Goal: Task Accomplishment & Management: Use online tool/utility

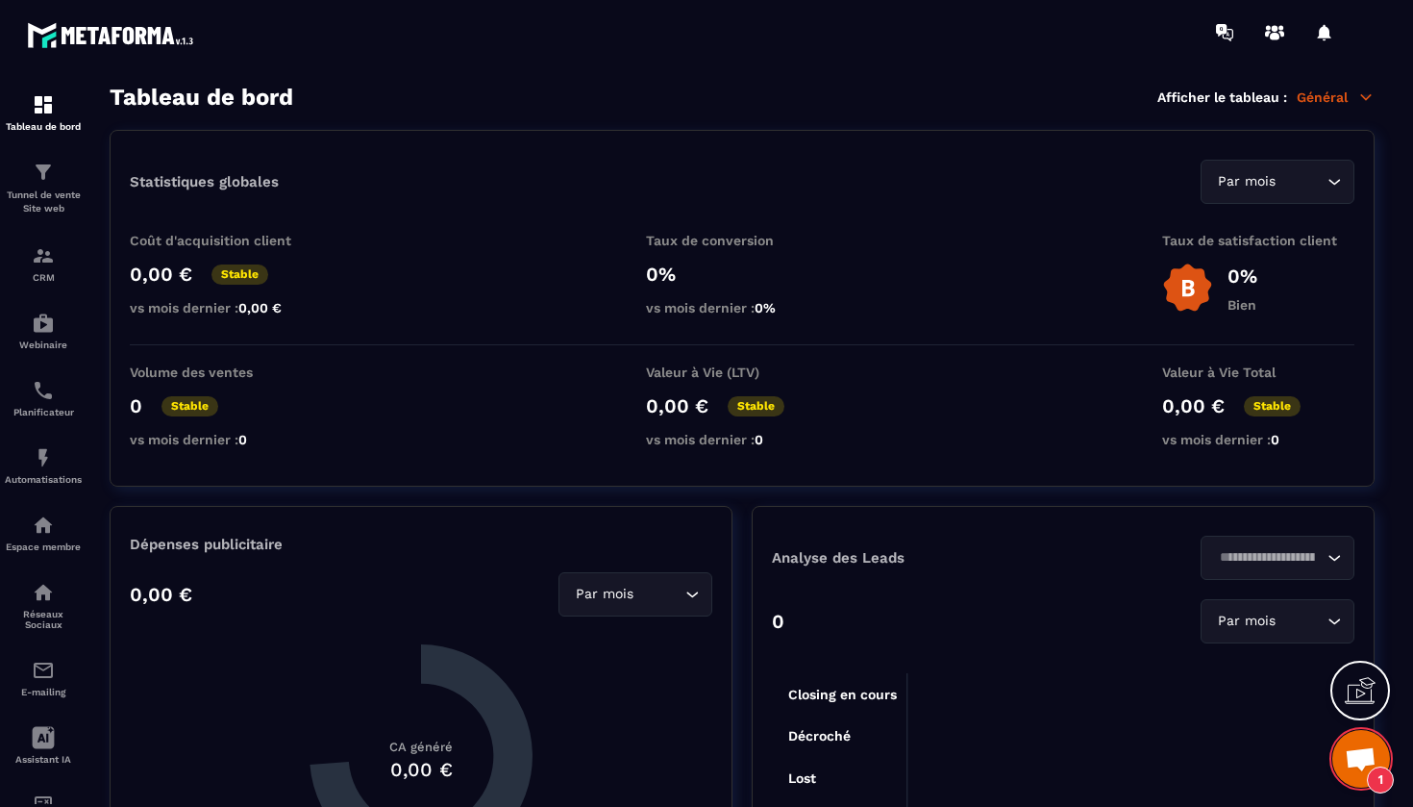
scroll to position [16301, 0]
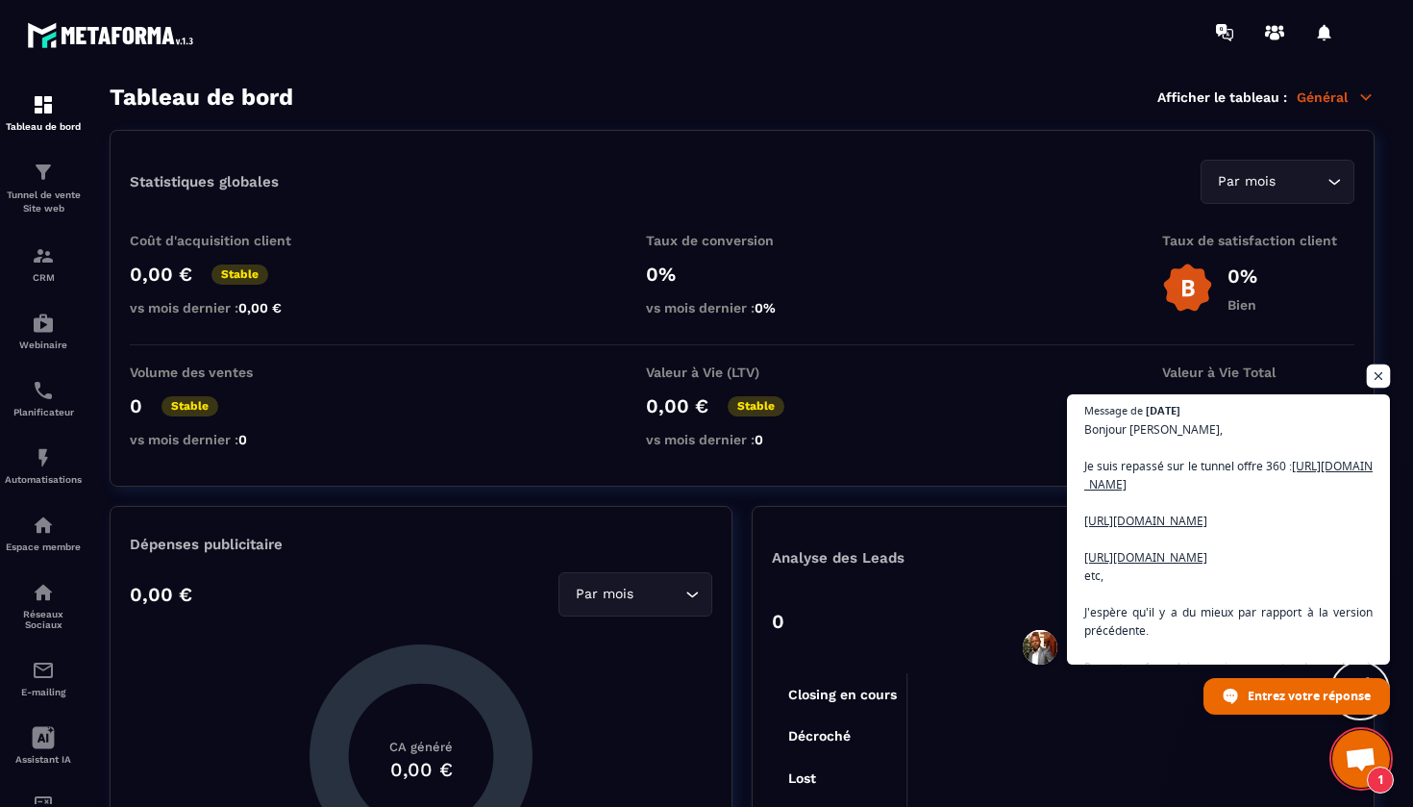
click at [1374, 374] on span "Ouvrir le chat" at bounding box center [1379, 376] width 24 height 24
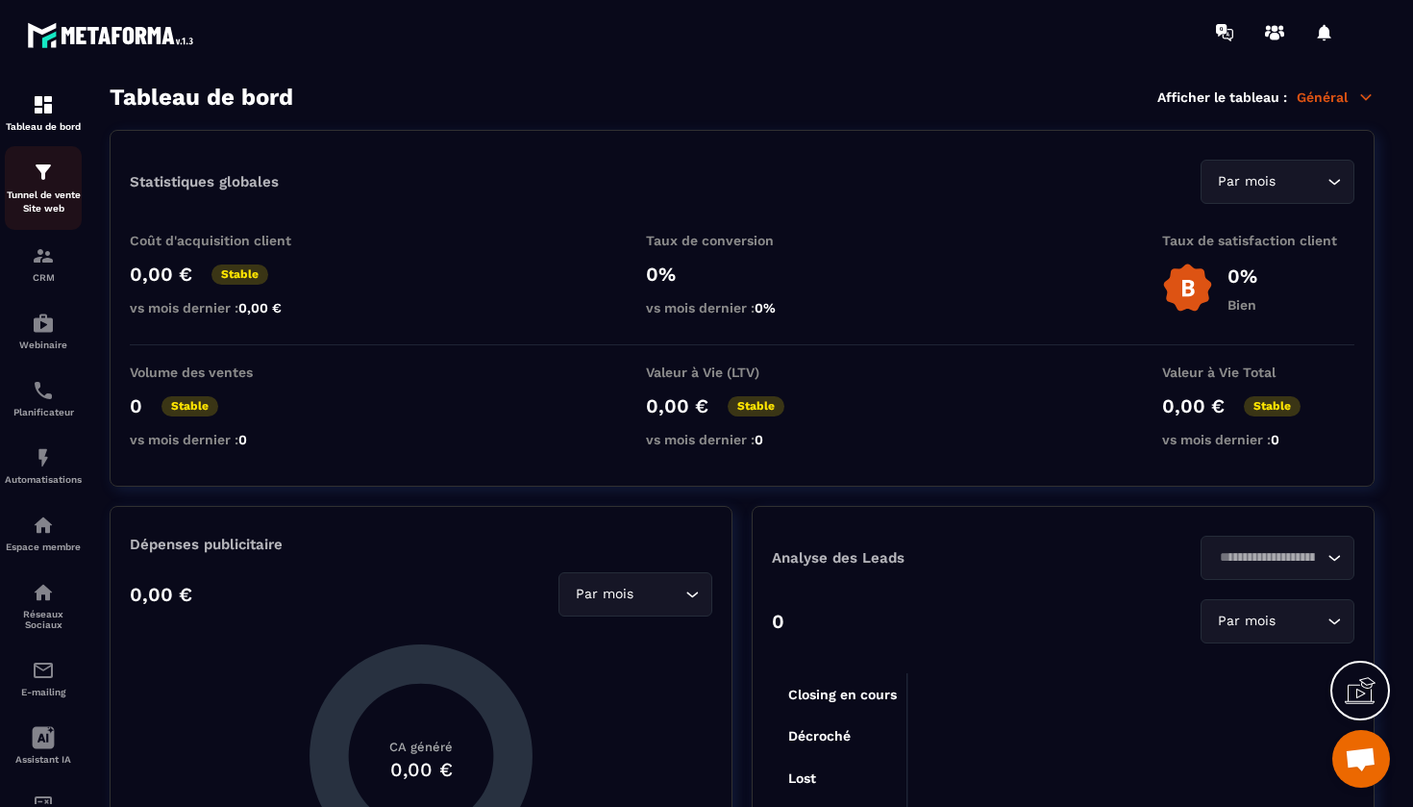
click at [39, 196] on p "Tunnel de vente Site web" at bounding box center [43, 201] width 77 height 27
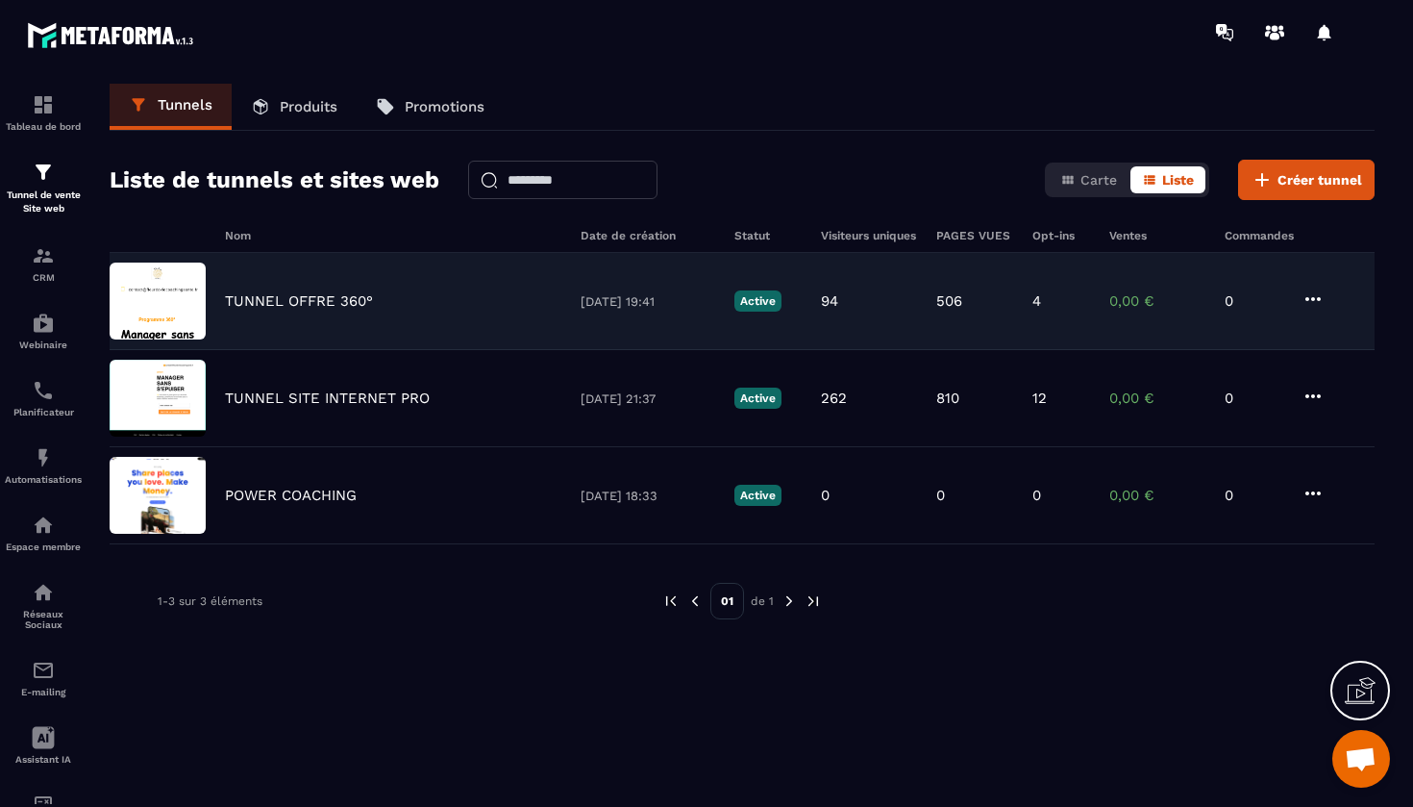
click at [263, 297] on p "TUNNEL OFFRE 360°" at bounding box center [299, 300] width 148 height 17
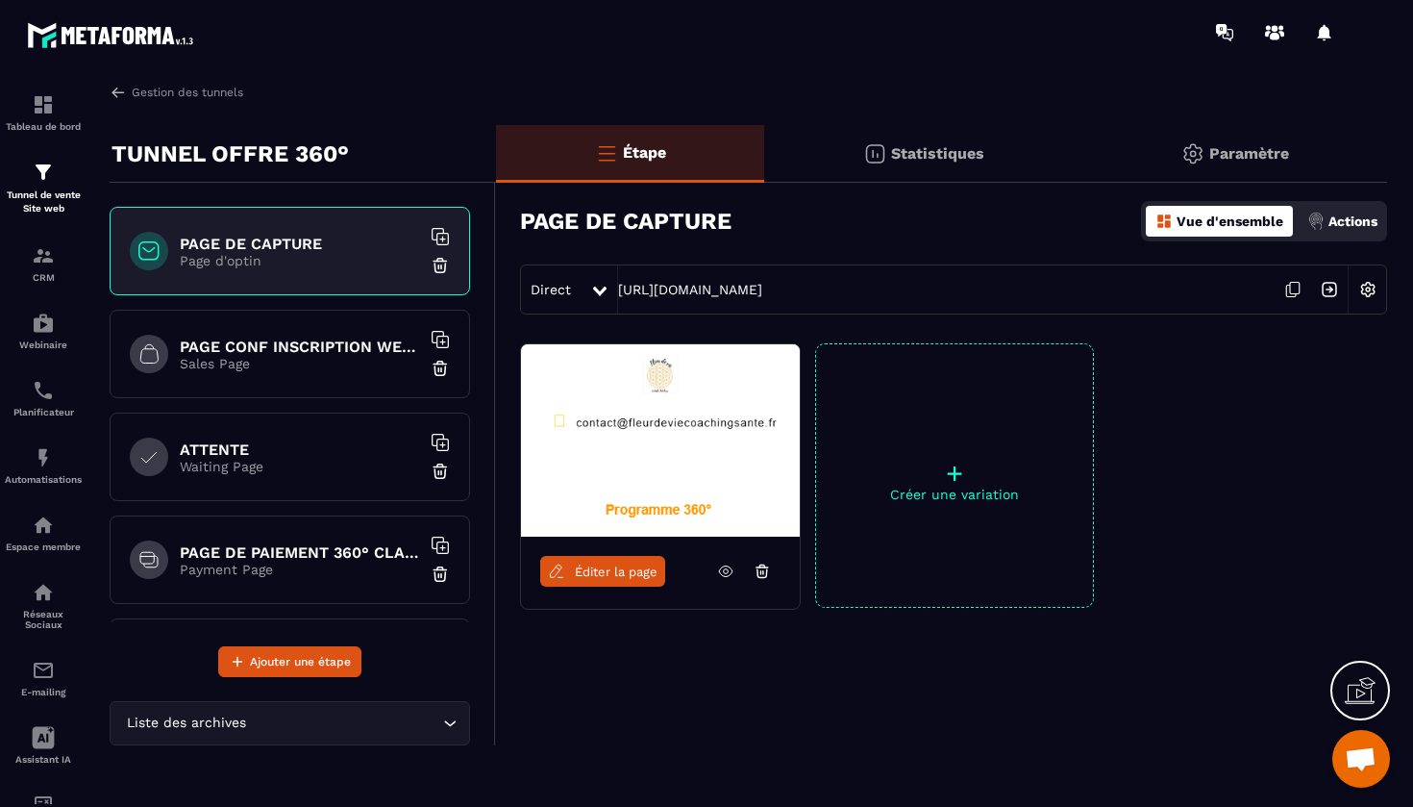
click at [726, 571] on icon at bounding box center [725, 570] width 17 height 17
click at [255, 355] on h6 "PAGE CONF INSCRIPTION WEBINAIRE" at bounding box center [300, 346] width 240 height 18
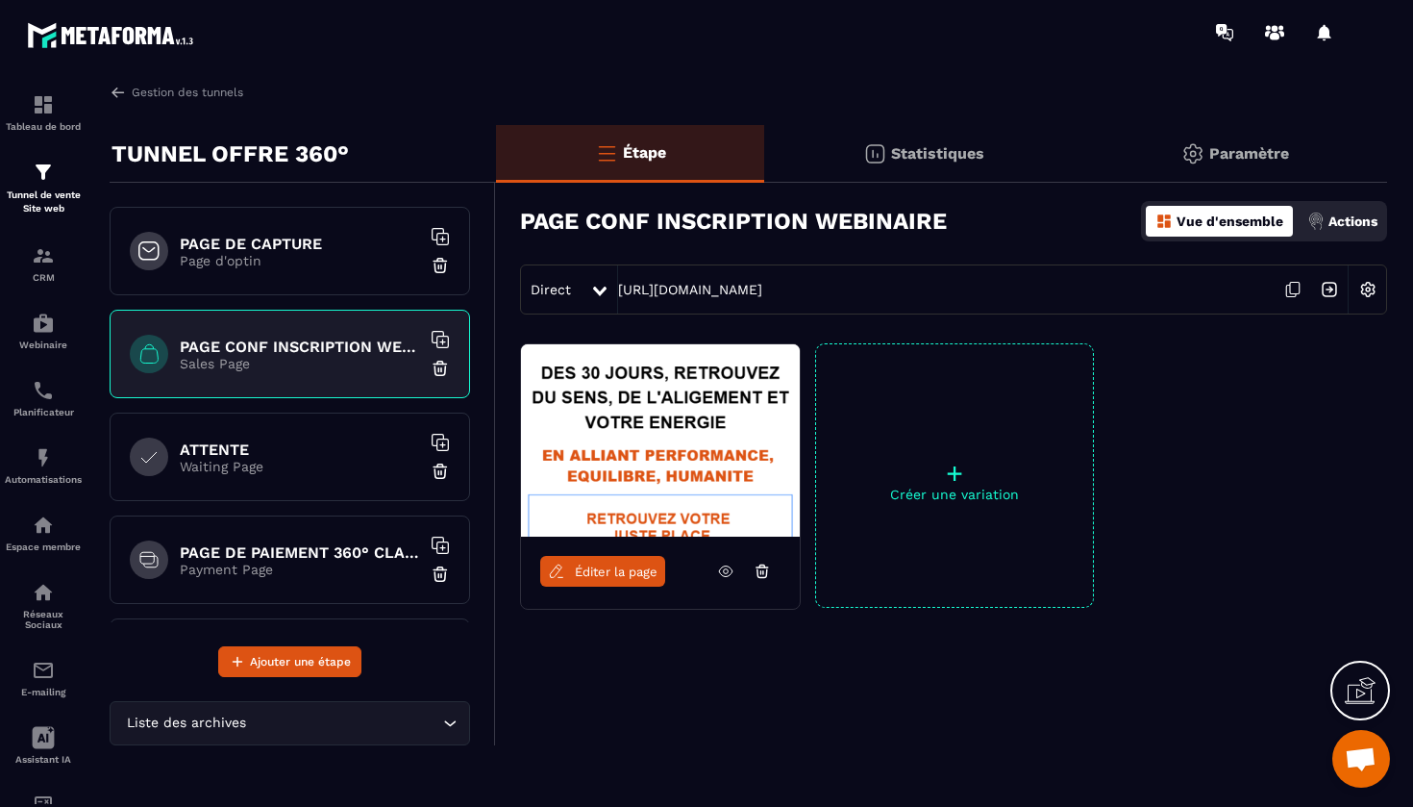
click at [726, 567] on icon at bounding box center [725, 570] width 17 height 17
click at [229, 466] on p "Waiting Page" at bounding box center [300, 466] width 240 height 15
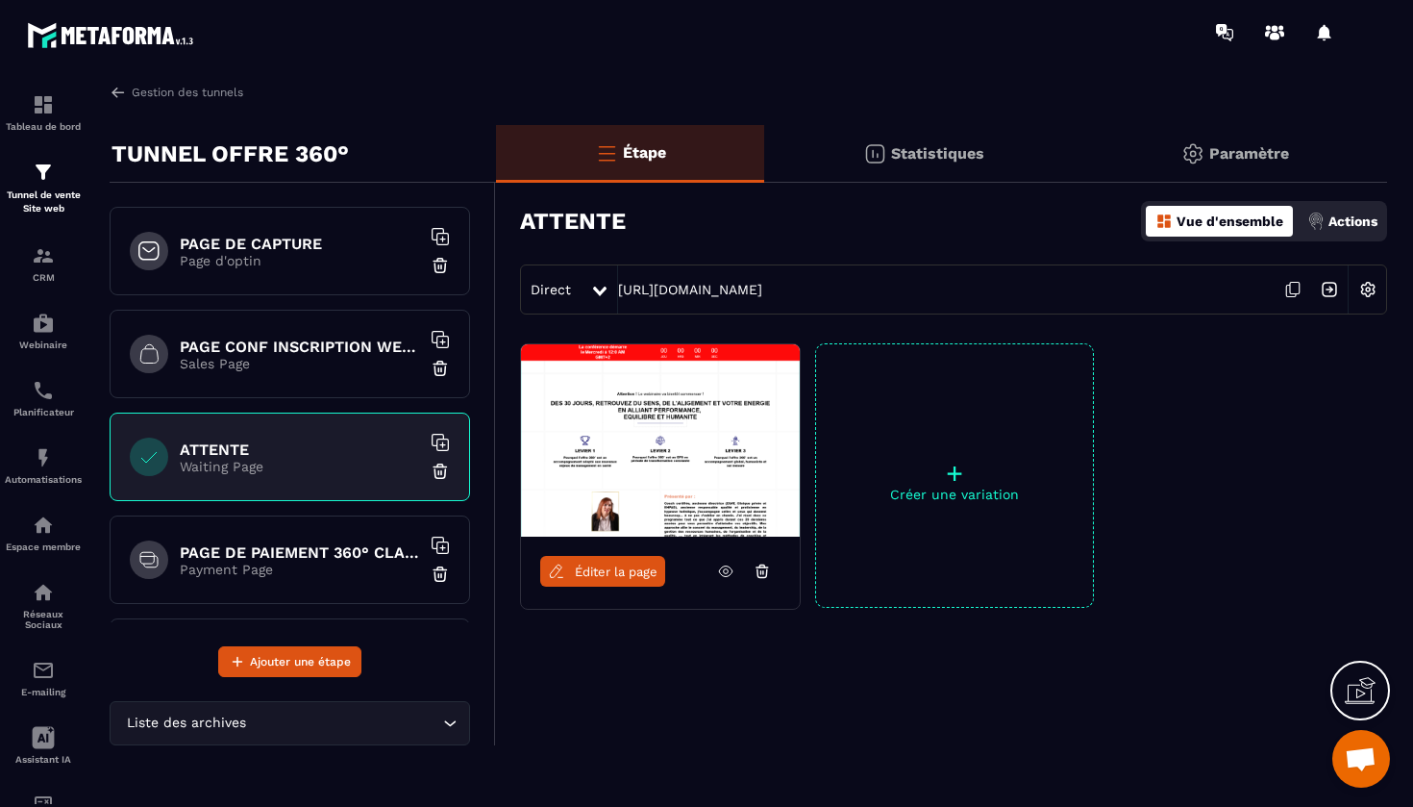
click at [731, 568] on icon at bounding box center [725, 571] width 13 height 11
click at [275, 555] on h6 "PAGE DE PAIEMENT 360° CLASSIQUE" at bounding box center [300, 552] width 240 height 18
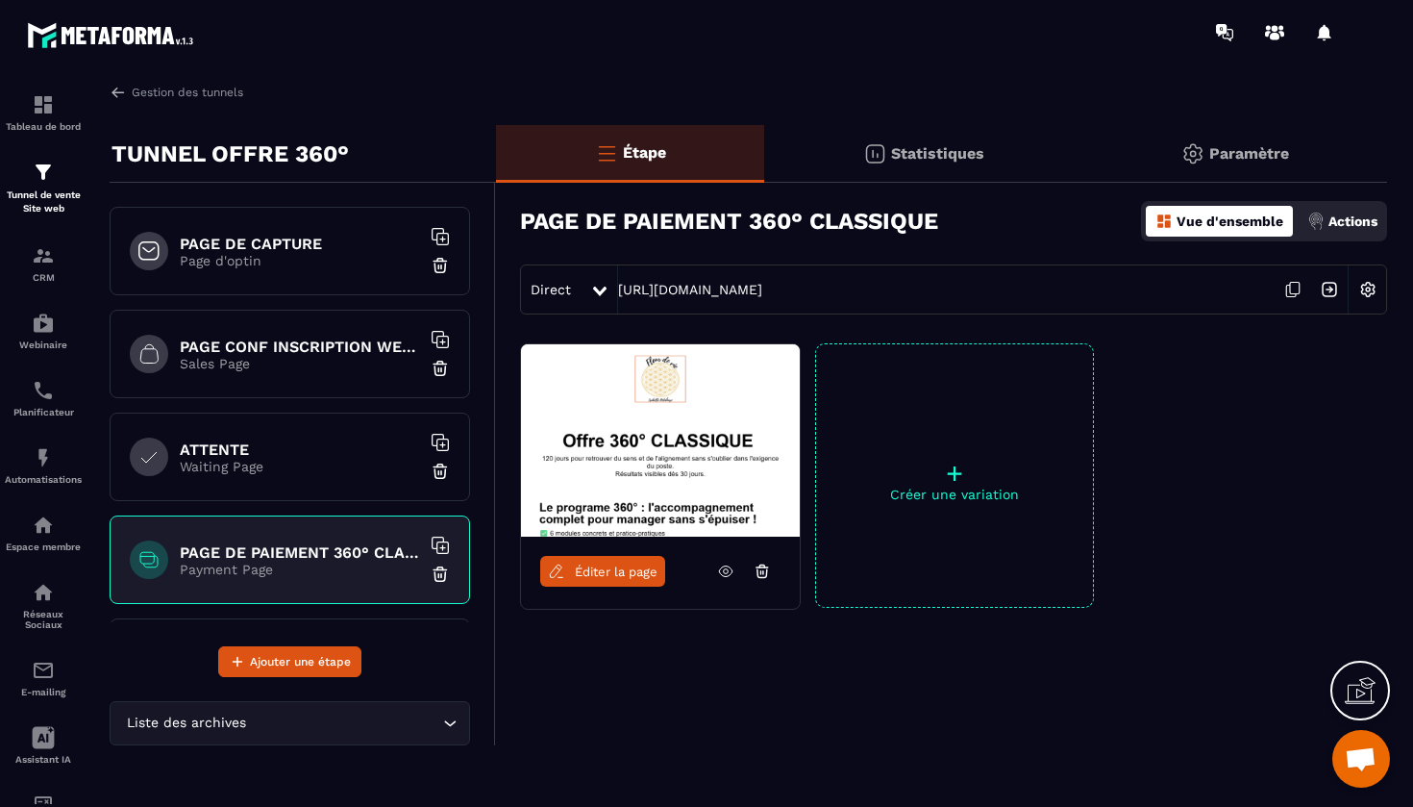
click at [602, 575] on span "Éditer la page" at bounding box center [616, 571] width 83 height 14
